Goal: Transaction & Acquisition: Subscribe to service/newsletter

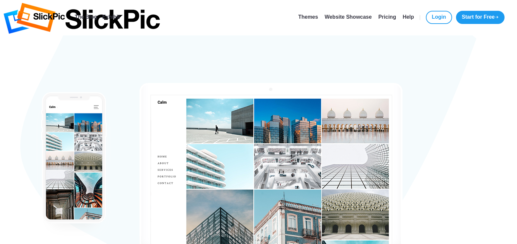
type input "[EMAIL_ADDRESS][DOMAIN_NAME]"
type input "[PERSON_NAME]"
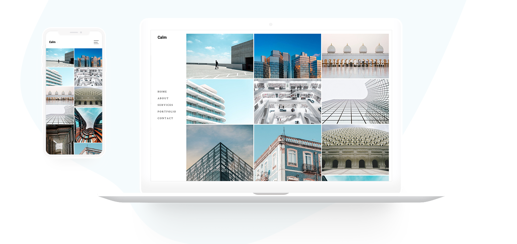
scroll to position [66, 0]
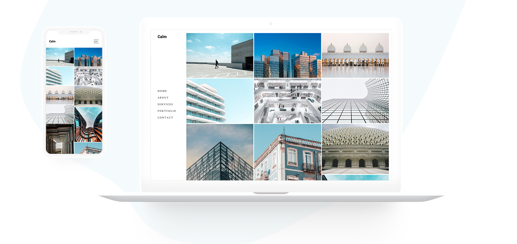
checkbox input "true"
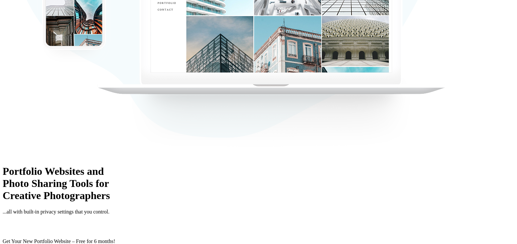
scroll to position [175, 0]
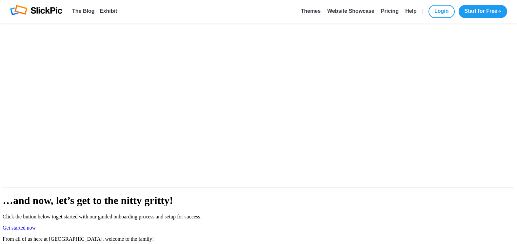
scroll to position [509, 0]
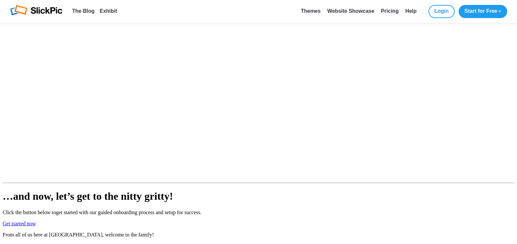
click at [36, 221] on link "Get started now" at bounding box center [19, 224] width 33 height 6
